Goal: Navigation & Orientation: Find specific page/section

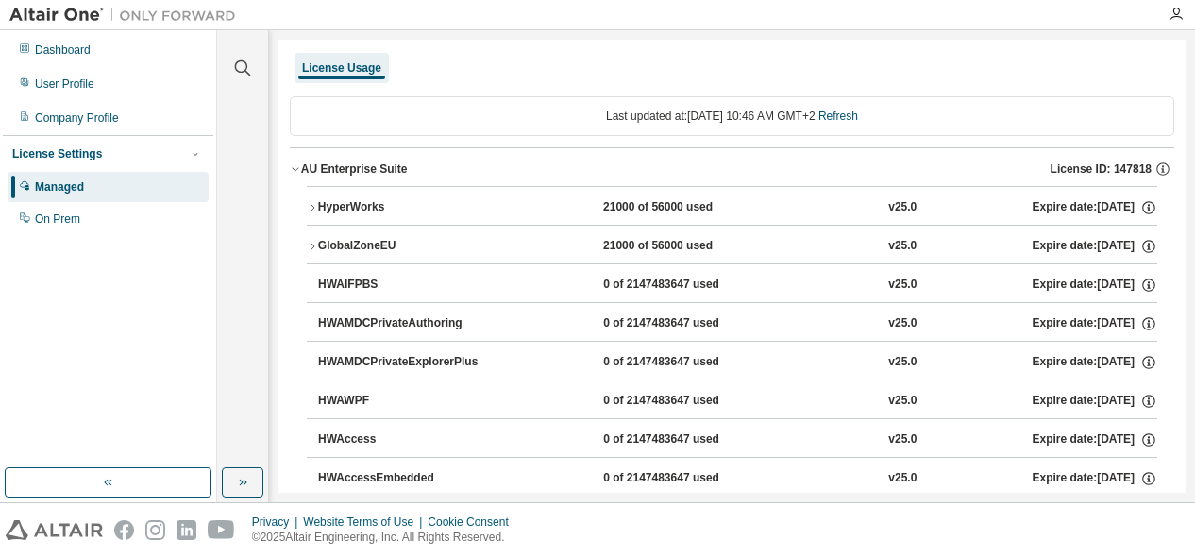
click at [342, 209] on div "HyperWorks" at bounding box center [403, 207] width 170 height 17
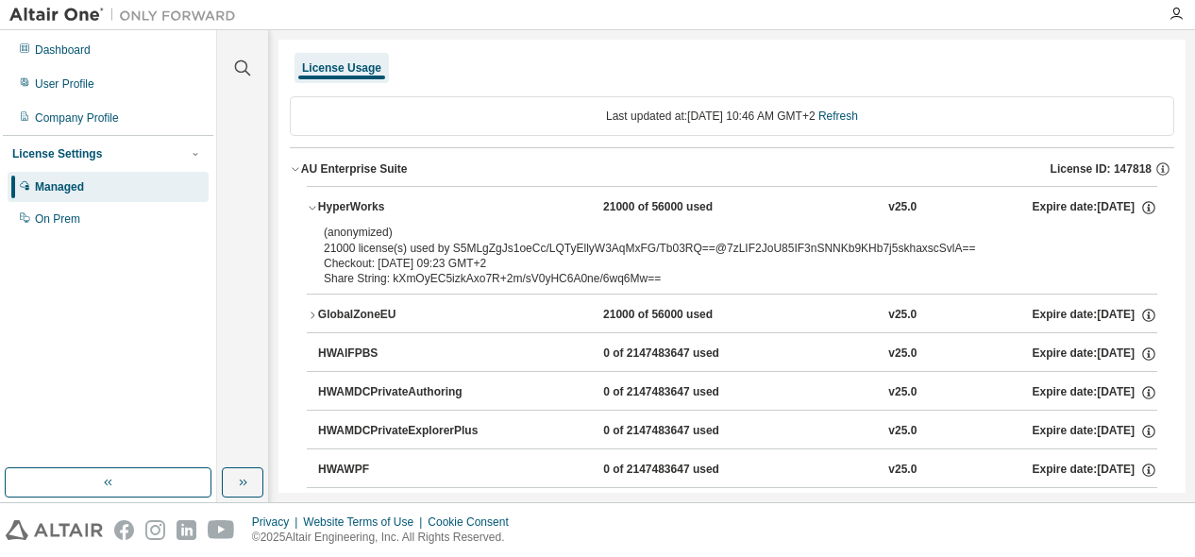
click at [342, 207] on div "HyperWorks" at bounding box center [403, 207] width 170 height 17
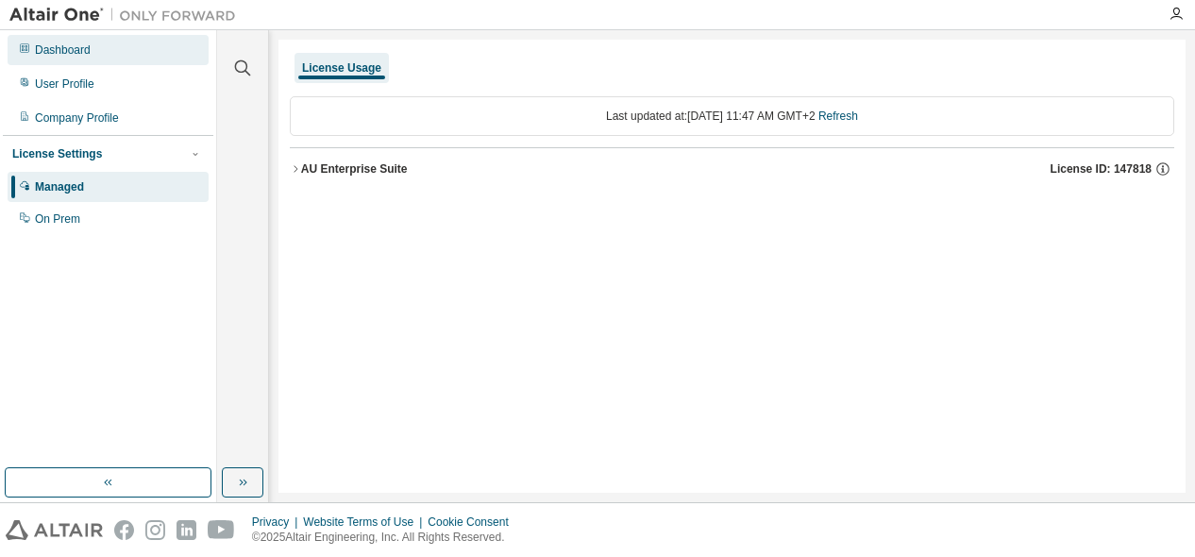
click at [59, 58] on div "Dashboard" at bounding box center [108, 50] width 201 height 30
